Goal: Task Accomplishment & Management: Use online tool/utility

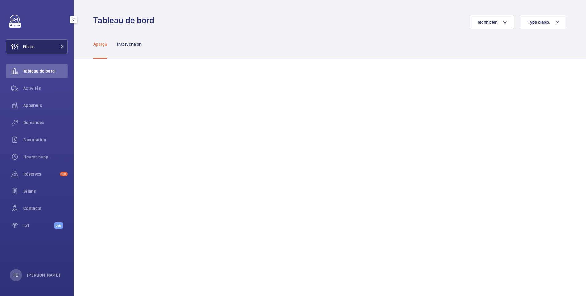
click at [40, 50] on button "Filtres" at bounding box center [36, 46] width 61 height 15
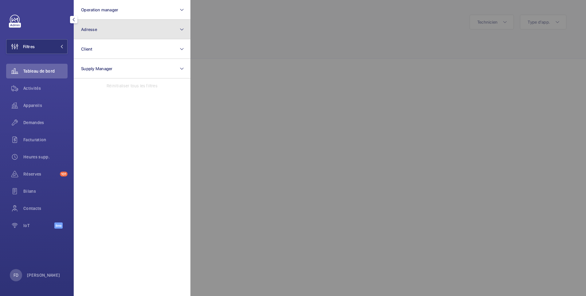
click at [104, 30] on button "Adresse" at bounding box center [132, 30] width 117 height 20
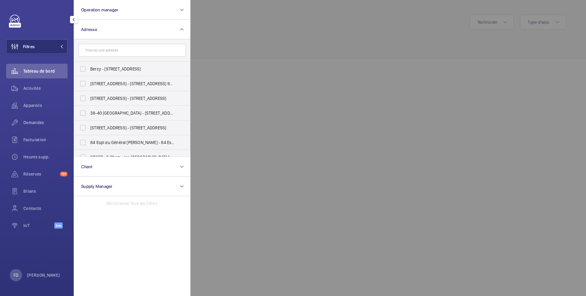
click at [103, 48] on input "text" at bounding box center [132, 50] width 107 height 13
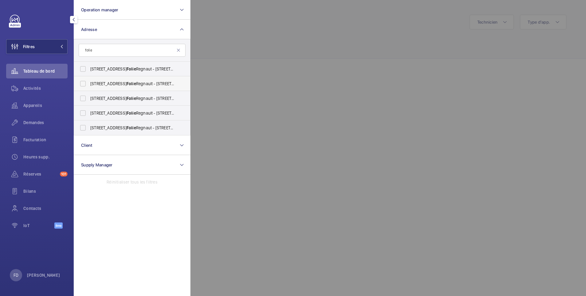
type input "folie"
click at [84, 83] on label "[STREET_ADDRESS][GEOGRAPHIC_DATA] - [STREET_ADDRESS]" at bounding box center [127, 83] width 107 height 15
click at [84, 83] on input "[STREET_ADDRESS][GEOGRAPHIC_DATA] - [STREET_ADDRESS]" at bounding box center [83, 84] width 12 height 12
checkbox input "true"
click at [254, 21] on div at bounding box center [483, 148] width 586 height 296
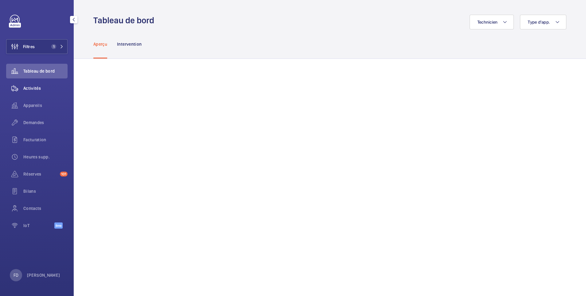
click at [30, 91] on span "Activités" at bounding box center [45, 88] width 44 height 6
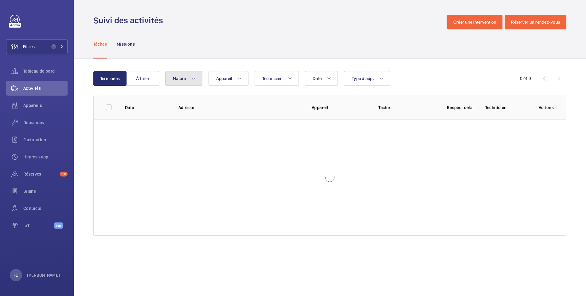
click at [182, 79] on span "Nature" at bounding box center [179, 78] width 13 height 5
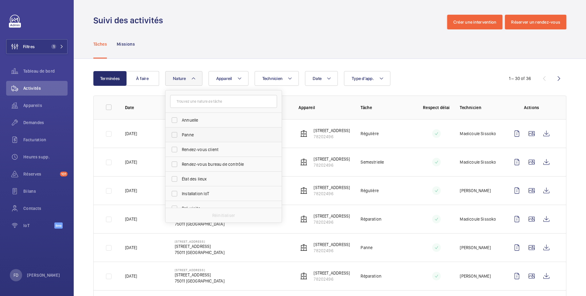
click at [190, 134] on span "Panne" at bounding box center [224, 135] width 84 height 6
click at [180, 134] on input "Panne" at bounding box center [174, 135] width 12 height 12
checkbox input "true"
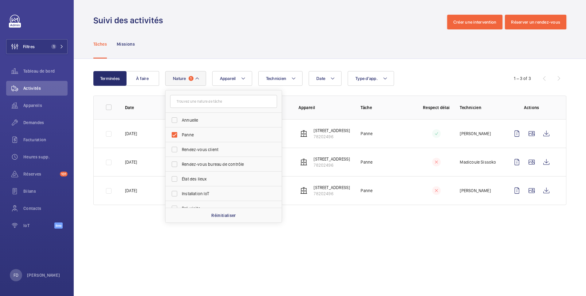
click at [343, 23] on div "Suivi des activités Créer une intervention Réserver un rendez-vous" at bounding box center [329, 22] width 473 height 15
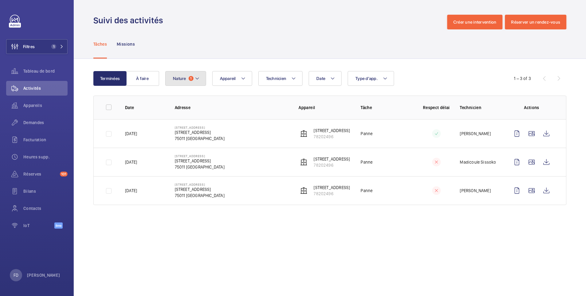
click at [176, 77] on span "Nature" at bounding box center [179, 78] width 13 height 5
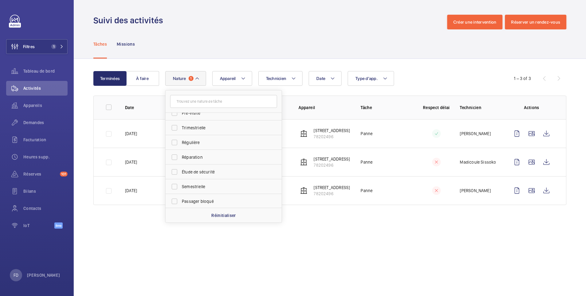
scroll to position [96, 0]
click at [208, 157] on span "Réparation" at bounding box center [224, 156] width 84 height 6
click at [180, 157] on input "Réparation" at bounding box center [174, 156] width 12 height 12
checkbox input "true"
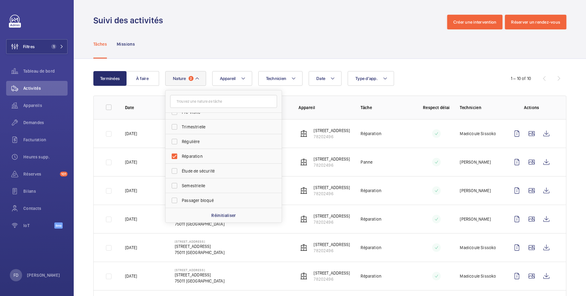
click at [406, 167] on td "Panne" at bounding box center [382, 162] width 62 height 29
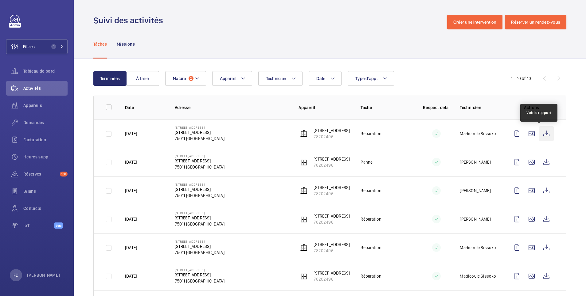
click at [539, 135] on wm-front-icon-button at bounding box center [546, 133] width 15 height 15
